Goal: Transaction & Acquisition: Purchase product/service

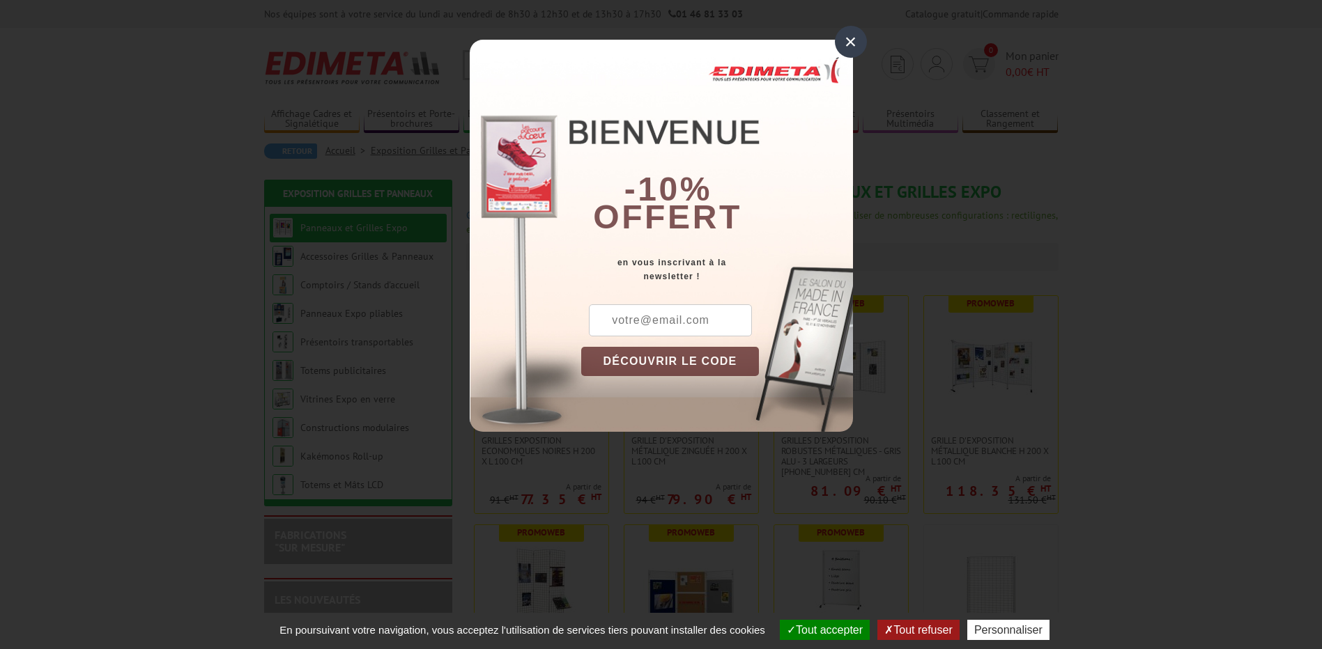
click at [852, 43] on div "×" at bounding box center [851, 42] width 32 height 32
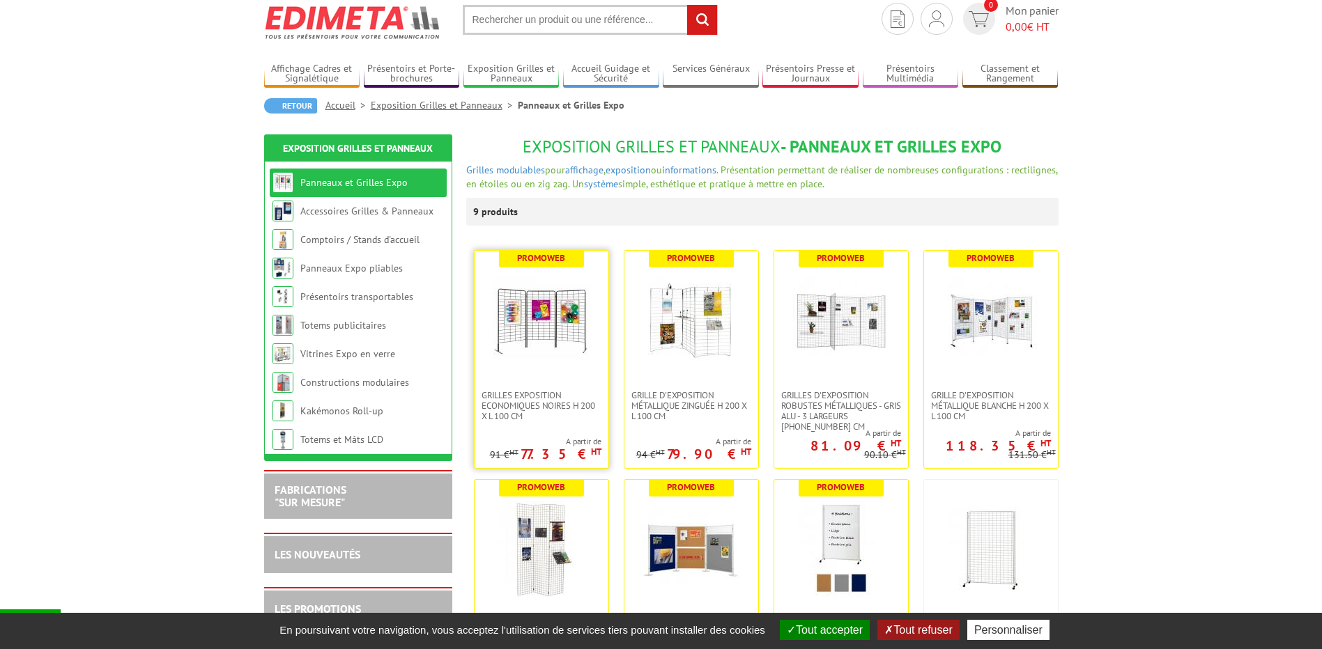
scroll to position [70, 0]
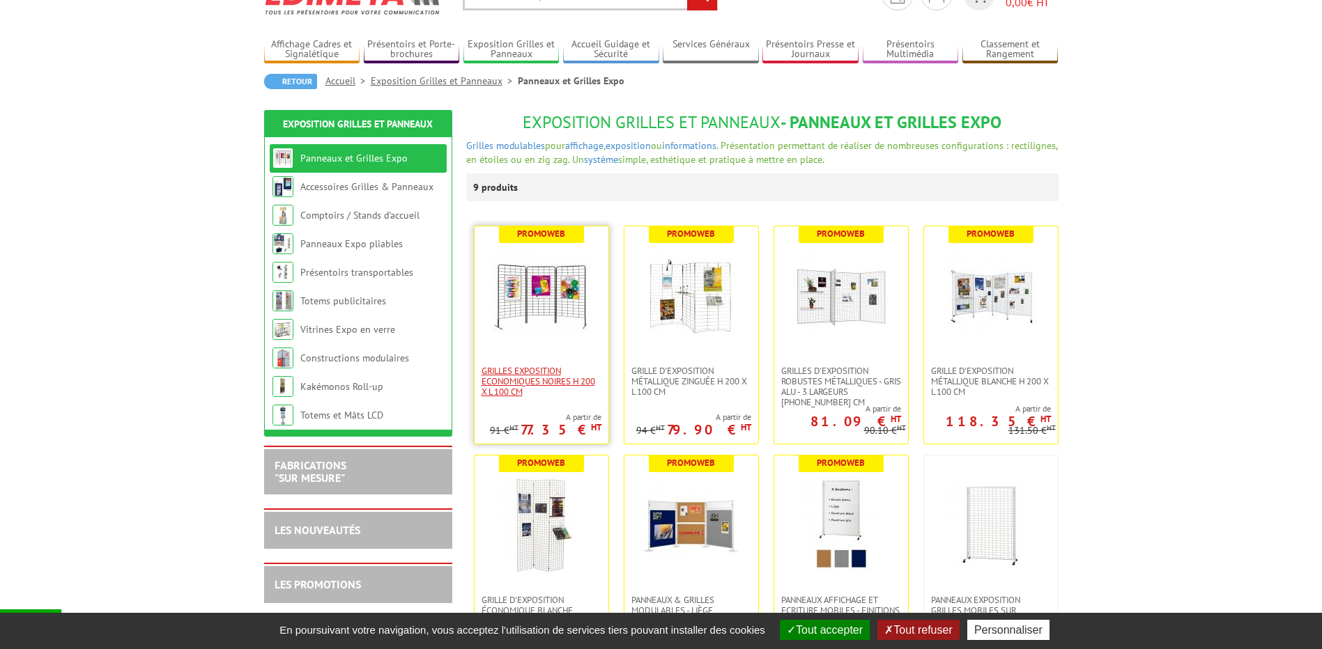
click at [532, 367] on span "Grilles Exposition Economiques Noires H 200 x L 100 cm" at bounding box center [542, 381] width 120 height 31
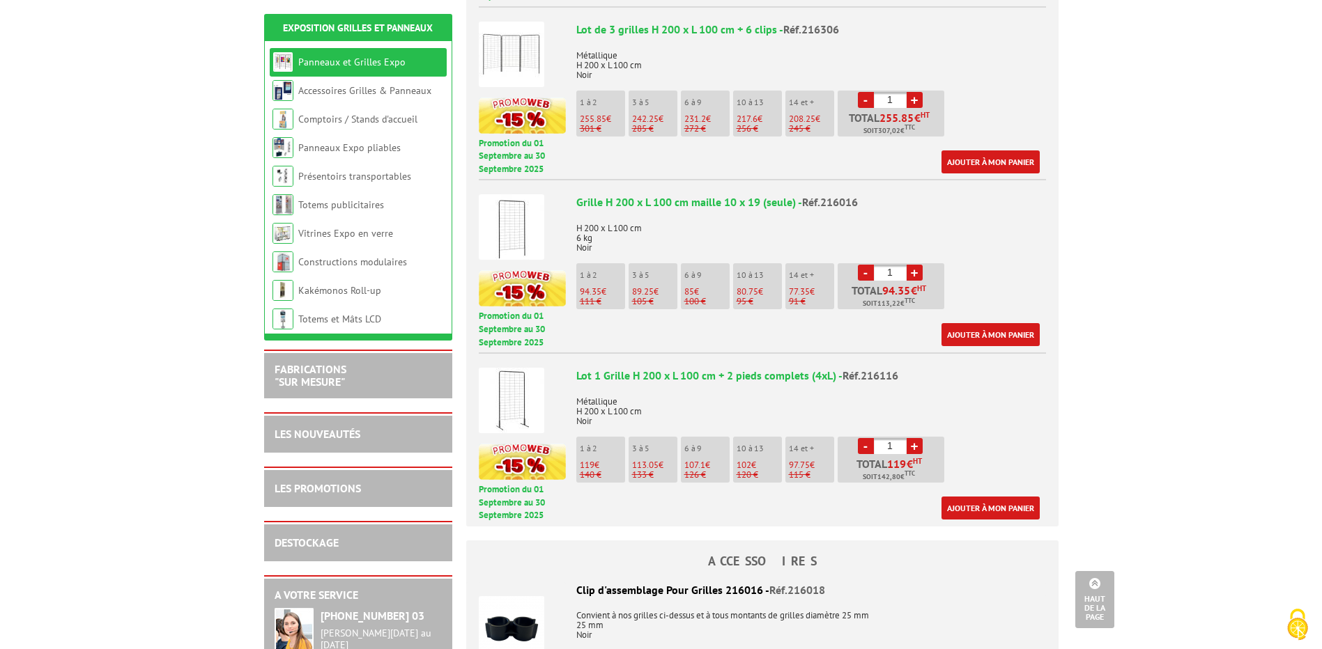
scroll to position [836, 0]
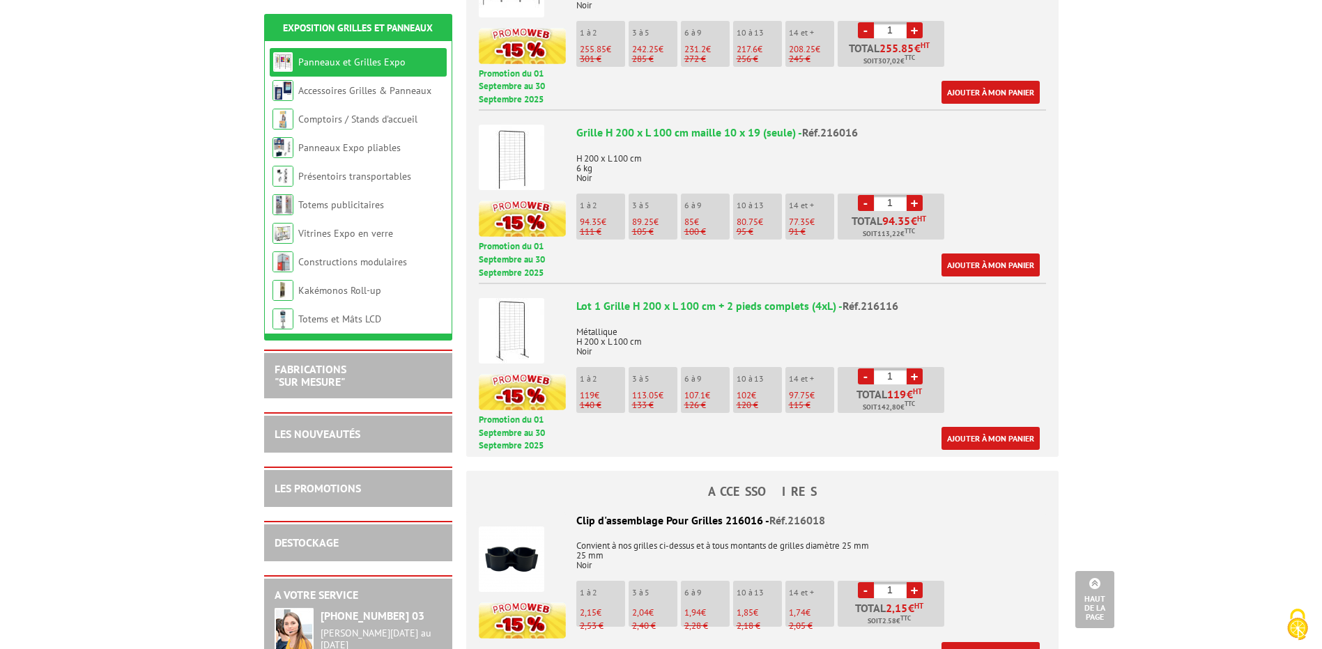
click at [911, 369] on link "+" at bounding box center [915, 377] width 16 height 16
type input "4"
click at [503, 307] on img at bounding box center [512, 331] width 66 height 66
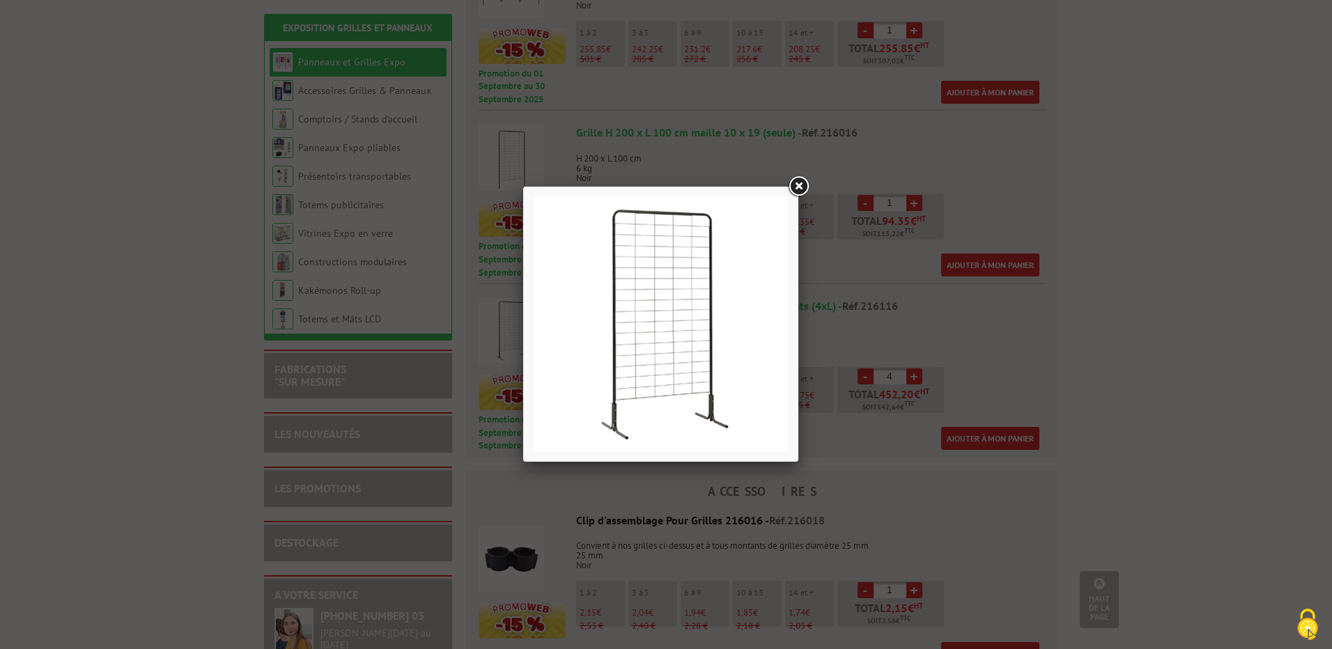
click at [801, 183] on link at bounding box center [798, 186] width 25 height 25
